Goal: Task Accomplishment & Management: Manage account settings

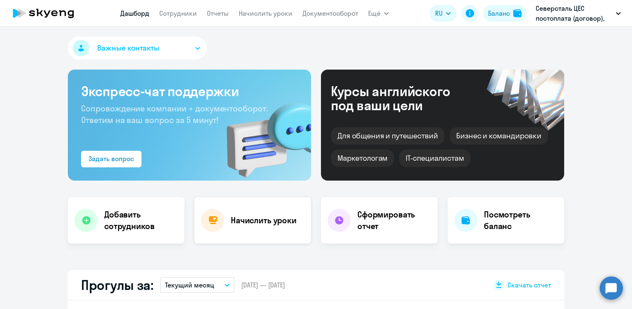
click at [237, 219] on h4 "Начислить уроки" at bounding box center [264, 220] width 66 height 12
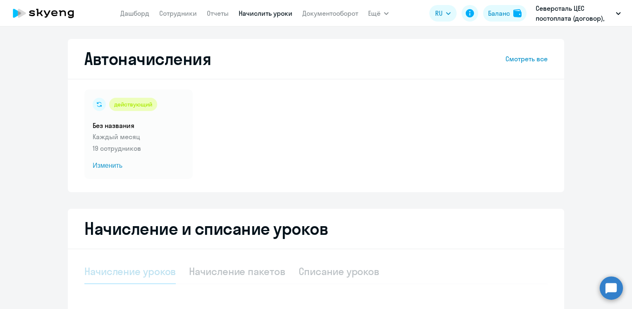
select select "10"
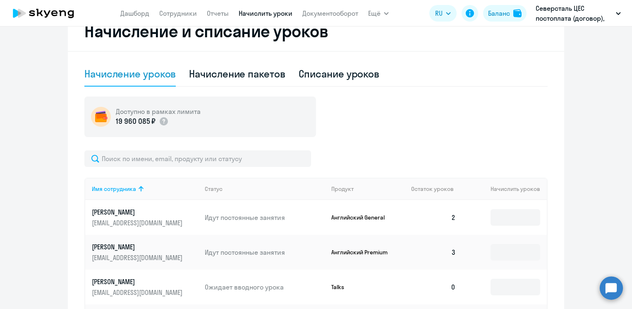
scroll to position [248, 0]
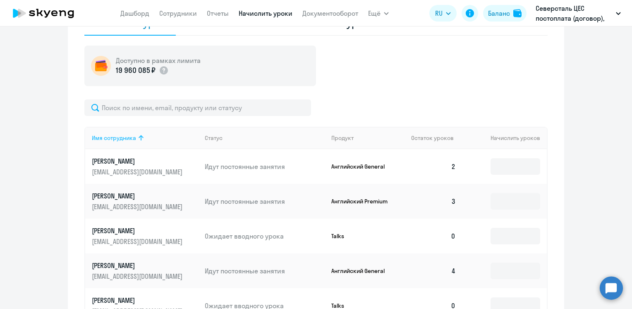
click at [137, 137] on icon at bounding box center [141, 138] width 10 height 10
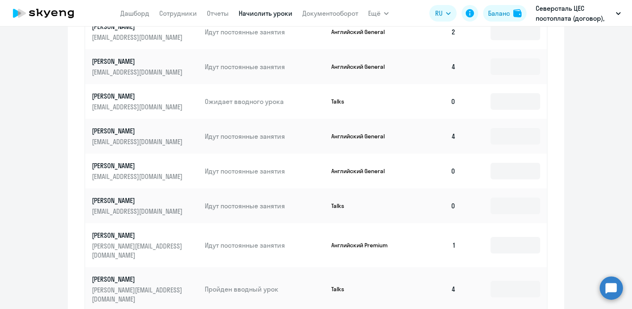
scroll to position [414, 0]
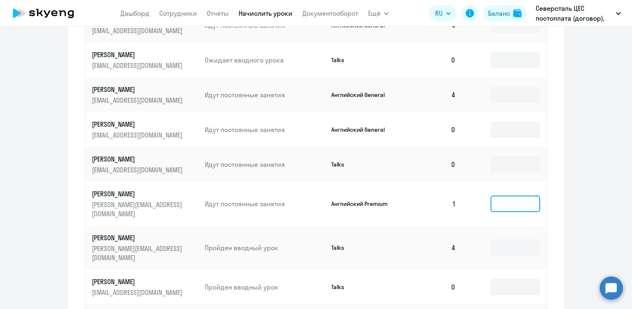
click at [498, 203] on input at bounding box center [516, 203] width 50 height 17
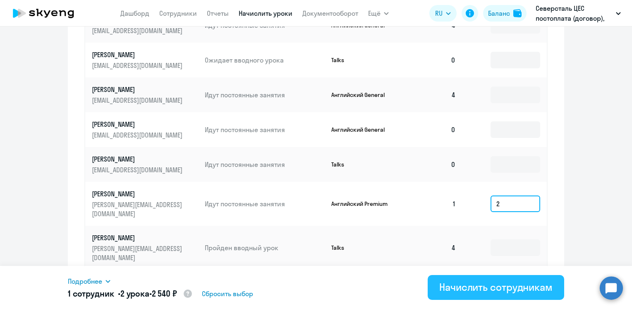
type input "2"
click at [458, 285] on div "Начислить сотрудникам" at bounding box center [495, 286] width 113 height 13
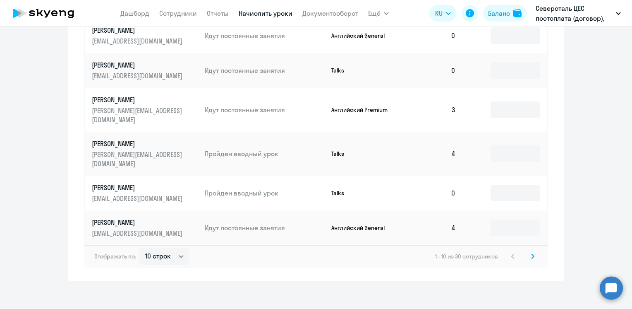
scroll to position [513, 0]
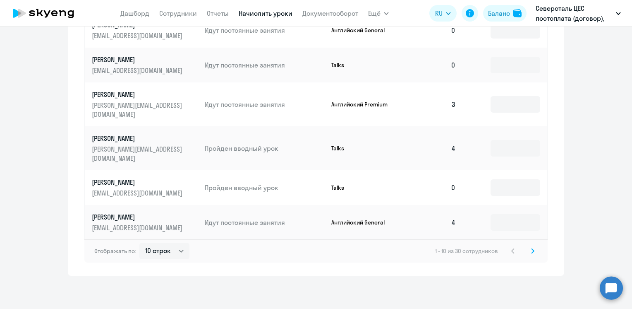
click at [531, 249] on icon at bounding box center [532, 251] width 3 height 6
